Goal: Find specific page/section: Find specific page/section

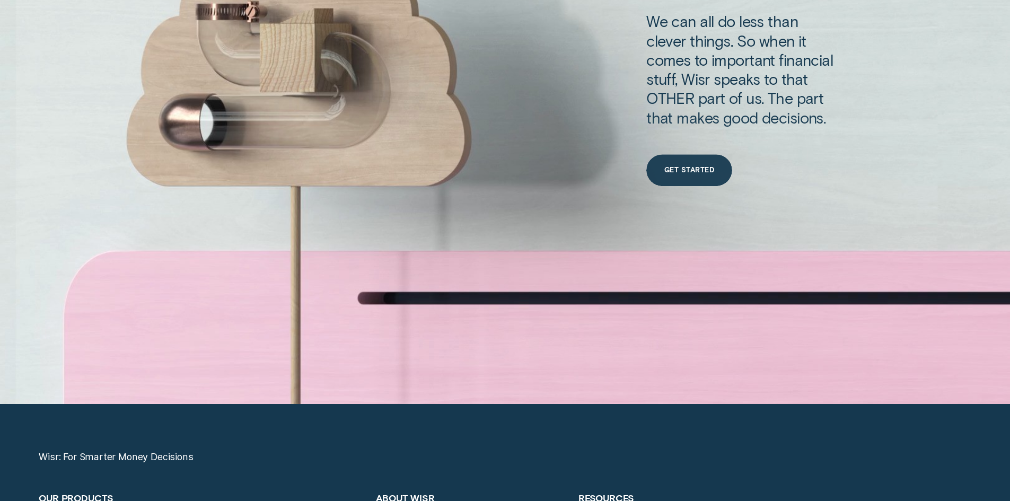
scroll to position [4507, 0]
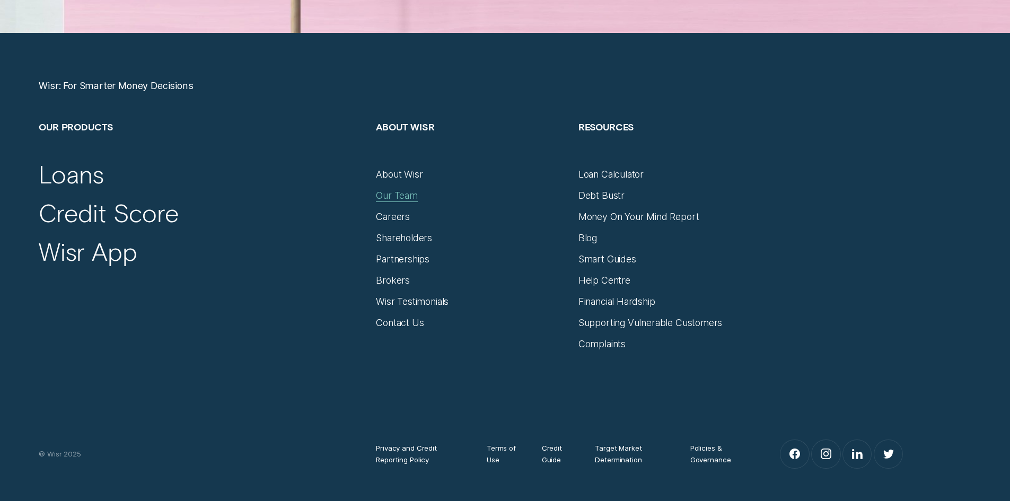
click at [399, 191] on div "Our Team" at bounding box center [397, 196] width 42 height 12
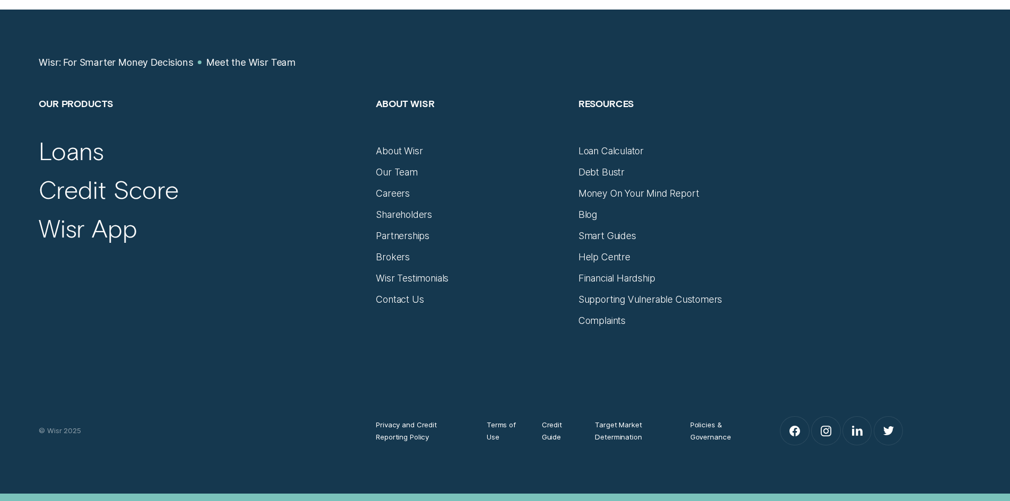
scroll to position [1432, 0]
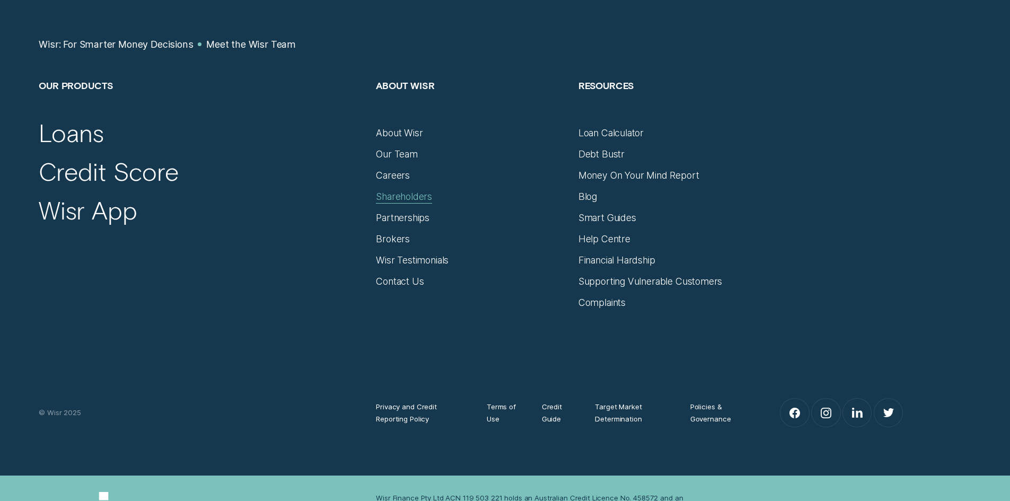
click at [392, 195] on div "Shareholders" at bounding box center [404, 197] width 56 height 12
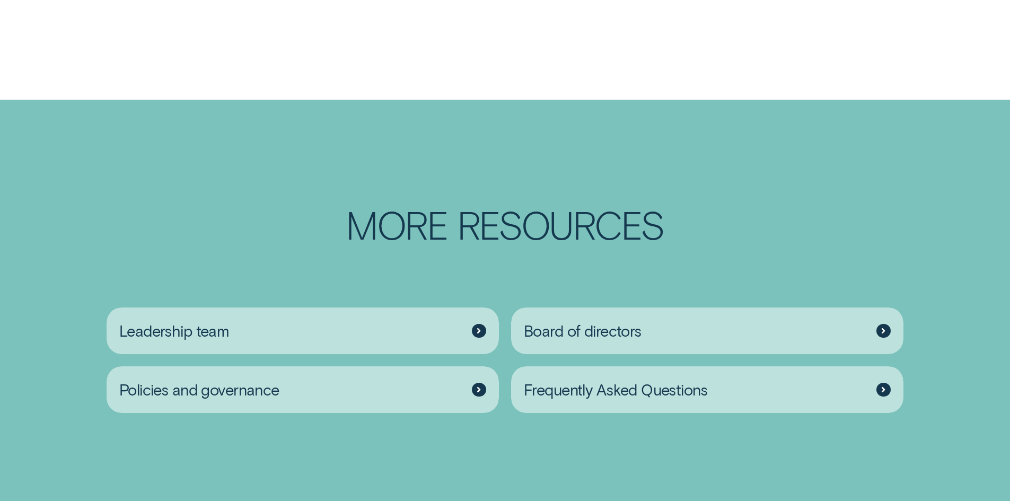
scroll to position [1697, 0]
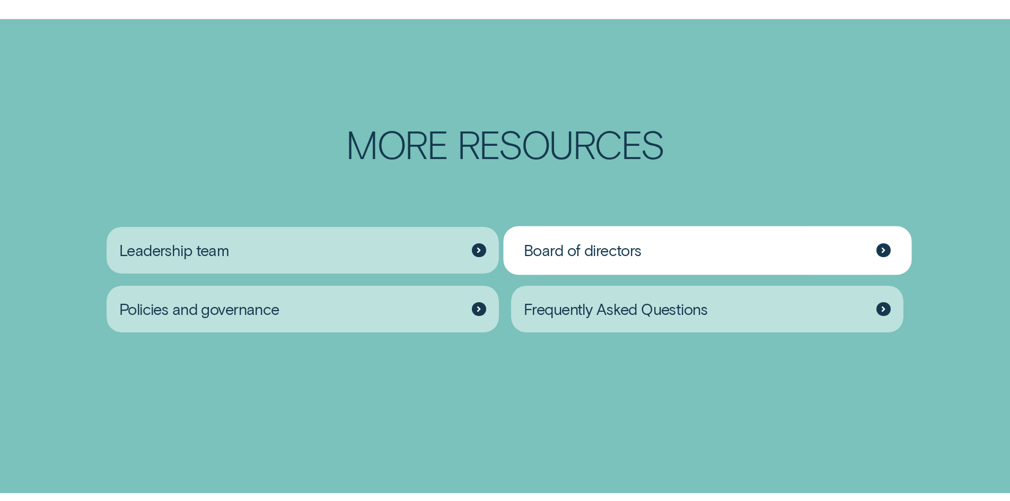
click at [720, 263] on div "Board of directors" at bounding box center [707, 250] width 393 height 47
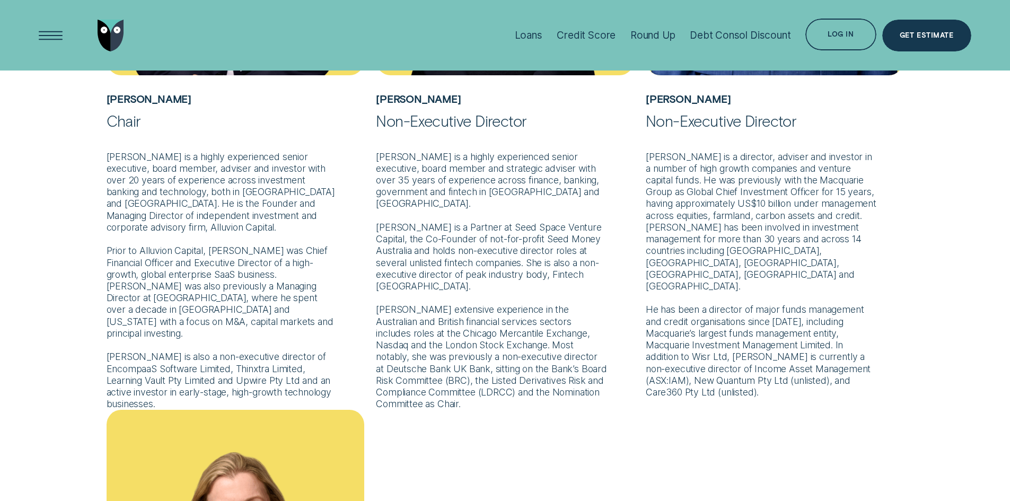
scroll to position [636, 0]
